Goal: Task Accomplishment & Management: Complete application form

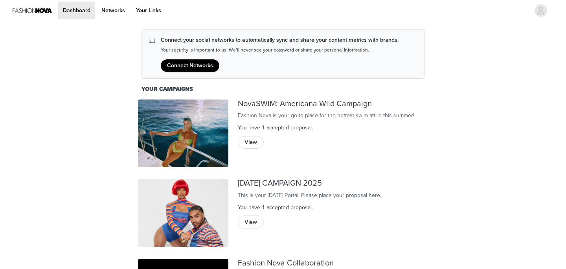
scroll to position [90, 0]
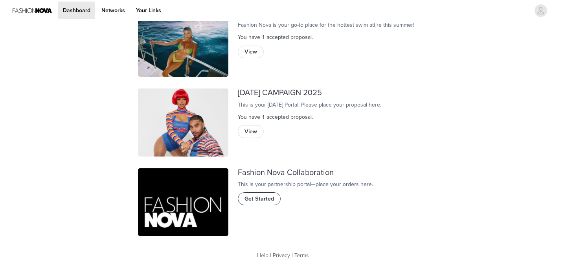
click at [257, 203] on span "Get Started" at bounding box center [258, 198] width 29 height 9
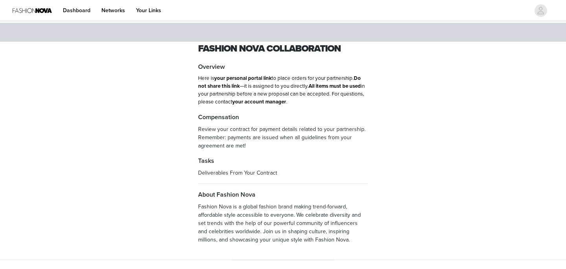
scroll to position [36, 0]
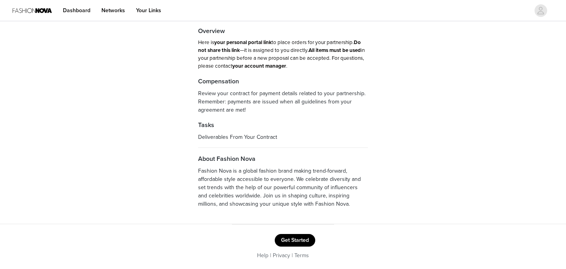
click at [294, 244] on button "Get Started" at bounding box center [295, 240] width 40 height 13
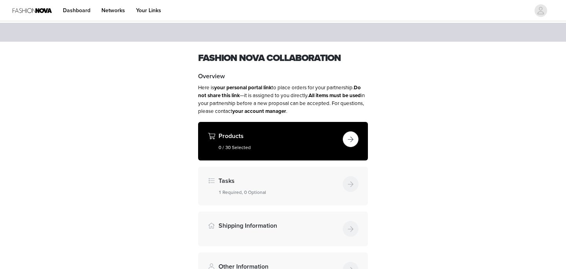
click at [352, 141] on button "button" at bounding box center [351, 139] width 16 height 16
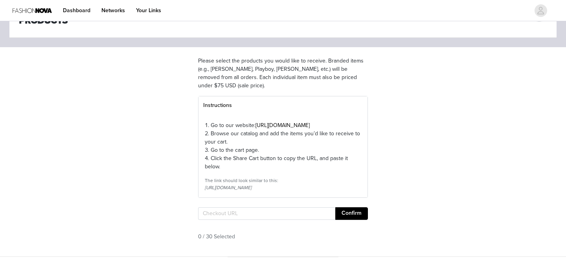
scroll to position [41, 0]
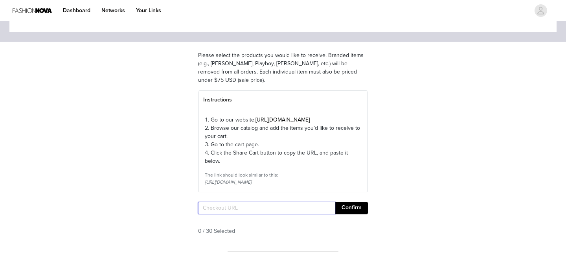
click at [259, 214] on input "text" at bounding box center [266, 208] width 137 height 13
paste input "https://www.fashionnova.com/pages/shared-cart/39294131667068:1,39298873688188:1…"
type input "https://www.fashionnova.com/pages/shared-cart/39294131667068:1,39298873688188:1…"
click at [353, 214] on button "Confirm" at bounding box center [351, 208] width 33 height 13
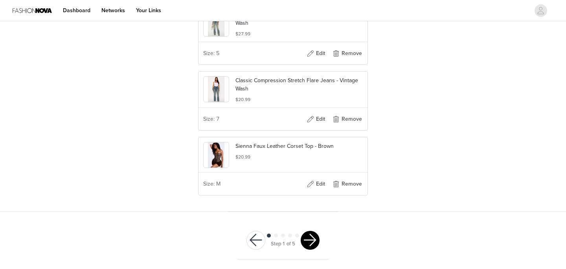
scroll to position [0, 0]
click at [314, 240] on button "button" at bounding box center [310, 240] width 19 height 19
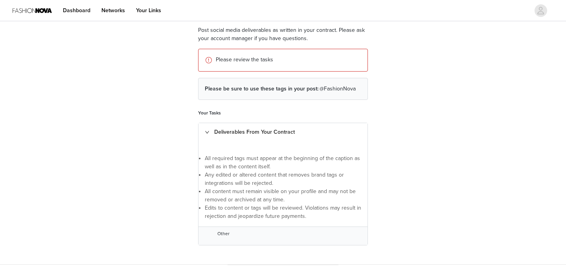
scroll to position [119, 0]
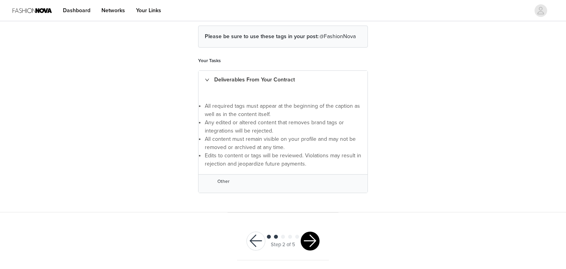
click at [312, 241] on button "button" at bounding box center [310, 240] width 19 height 19
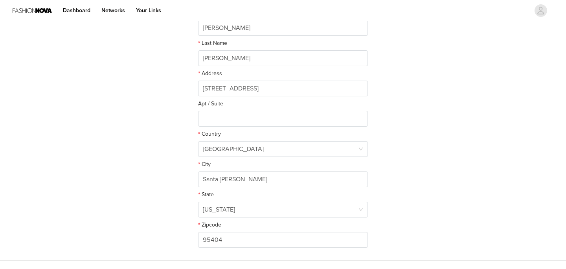
scroll to position [218, 0]
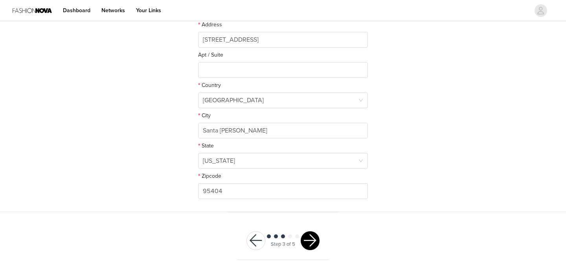
click at [312, 238] on button "button" at bounding box center [310, 240] width 19 height 19
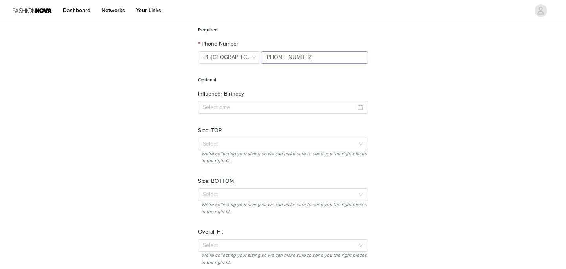
scroll to position [93, 0]
click at [314, 107] on input at bounding box center [283, 106] width 170 height 13
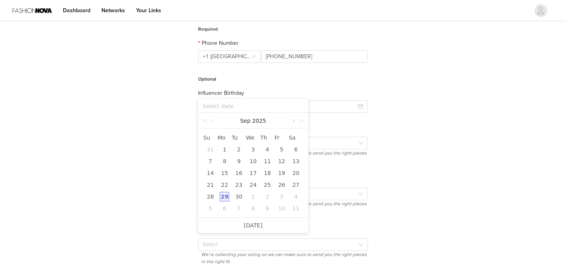
click at [292, 120] on link at bounding box center [292, 121] width 7 height 16
click at [240, 196] on div "28" at bounding box center [238, 196] width 9 height 9
type input "2025-10-28"
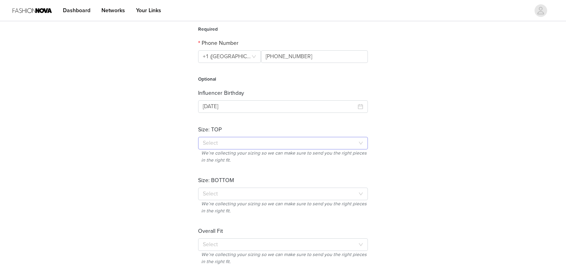
click at [246, 143] on div "Select" at bounding box center [279, 143] width 152 height 8
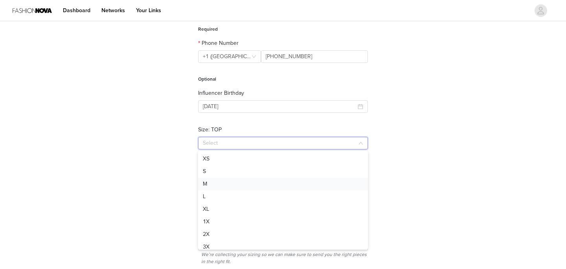
click at [233, 184] on li "M" at bounding box center [283, 184] width 170 height 13
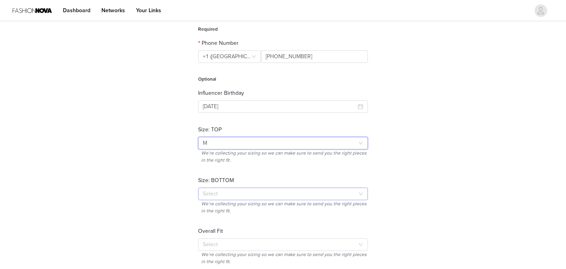
click at [230, 193] on div "Select" at bounding box center [279, 194] width 152 height 8
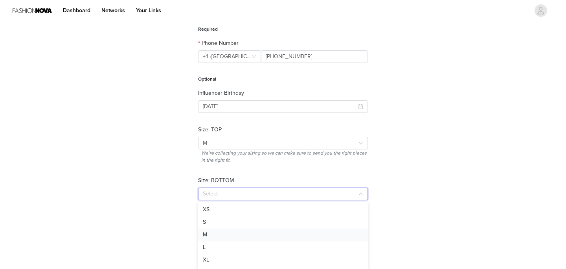
click at [223, 230] on li "M" at bounding box center [283, 234] width 170 height 13
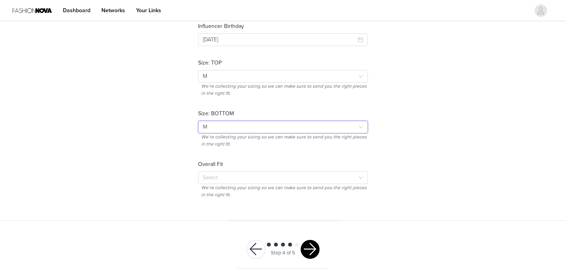
scroll to position [168, 0]
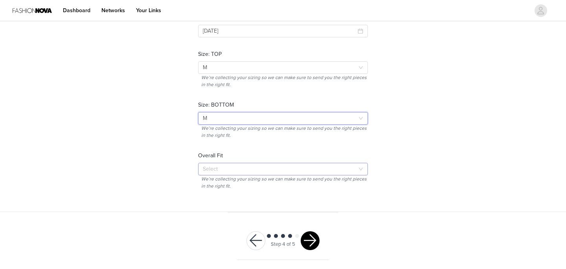
click at [229, 167] on div "Select" at bounding box center [279, 169] width 152 height 8
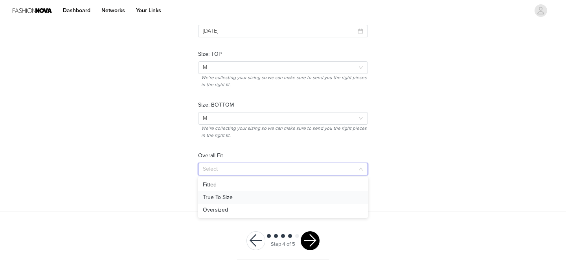
click at [223, 195] on li "True To Size" at bounding box center [283, 197] width 170 height 13
click at [312, 240] on button "button" at bounding box center [310, 240] width 19 height 19
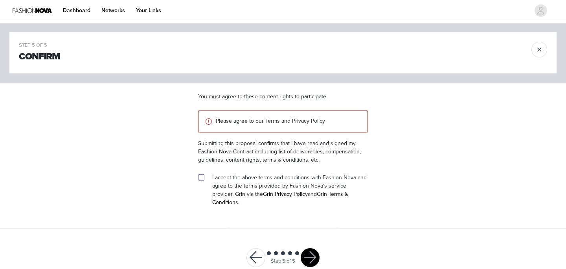
click at [201, 177] on input "checkbox" at bounding box center [201, 177] width 6 height 6
checkbox input "true"
click at [308, 248] on button "button" at bounding box center [310, 257] width 19 height 19
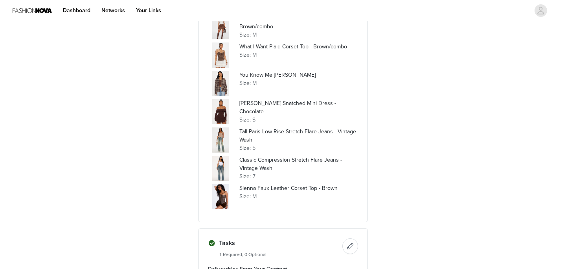
scroll to position [1075, 0]
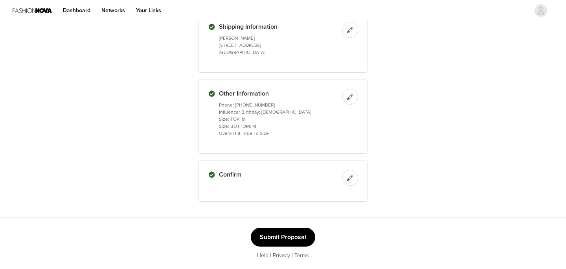
click at [277, 238] on button "Submit Proposal" at bounding box center [283, 236] width 64 height 19
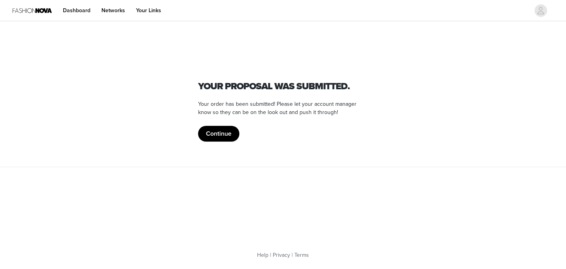
click at [223, 133] on button "Continue" at bounding box center [218, 134] width 41 height 16
